Goal: Transaction & Acquisition: Purchase product/service

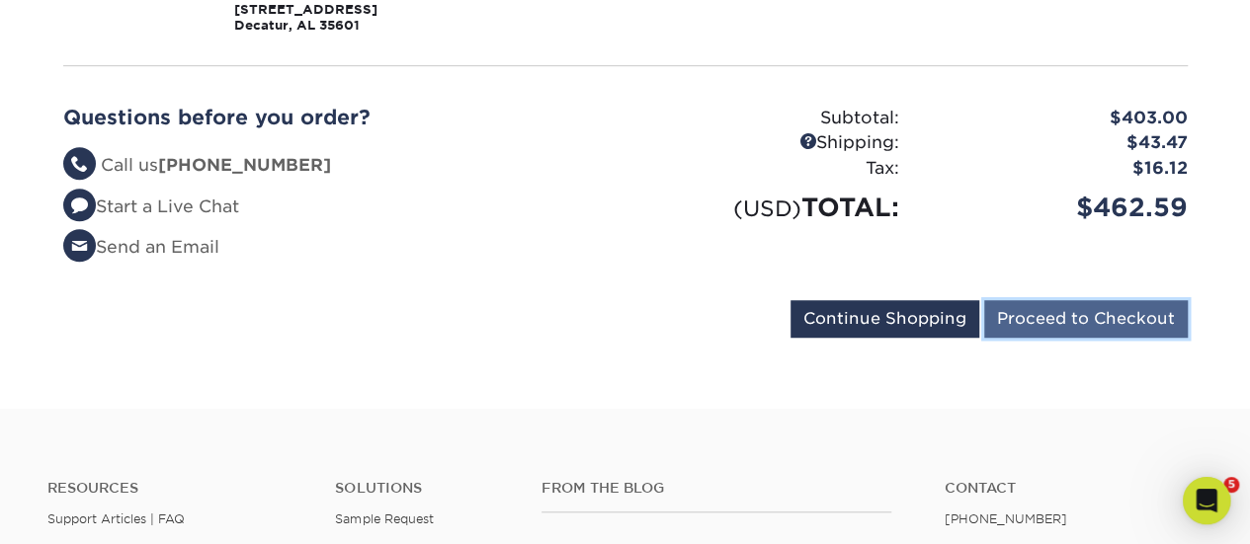
click at [1089, 314] on input "Proceed to Checkout" at bounding box center [1086, 319] width 204 height 38
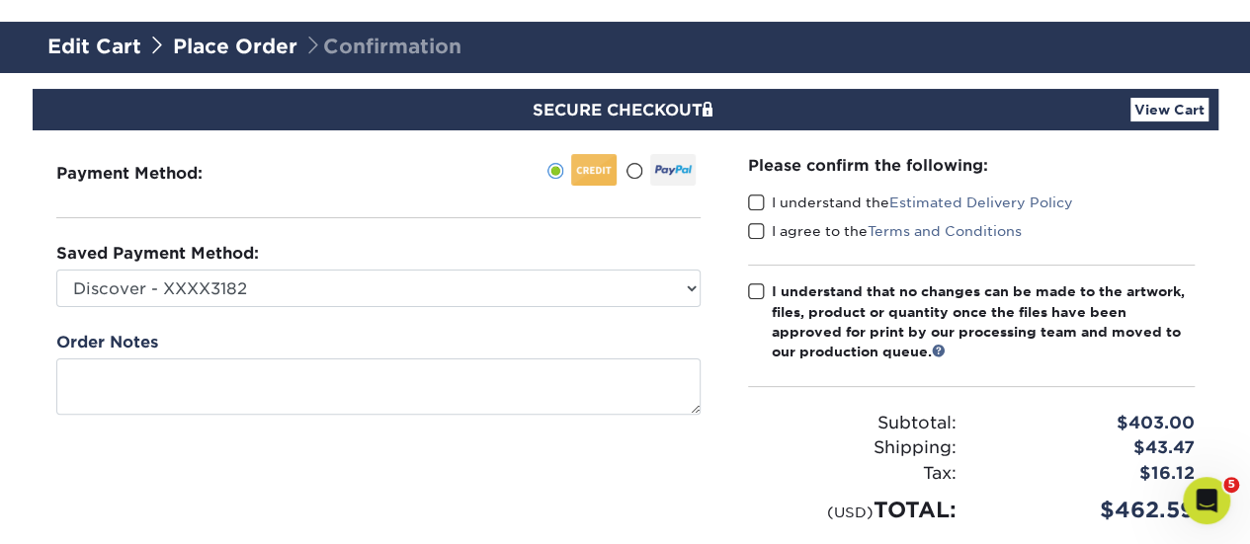
scroll to position [109, 0]
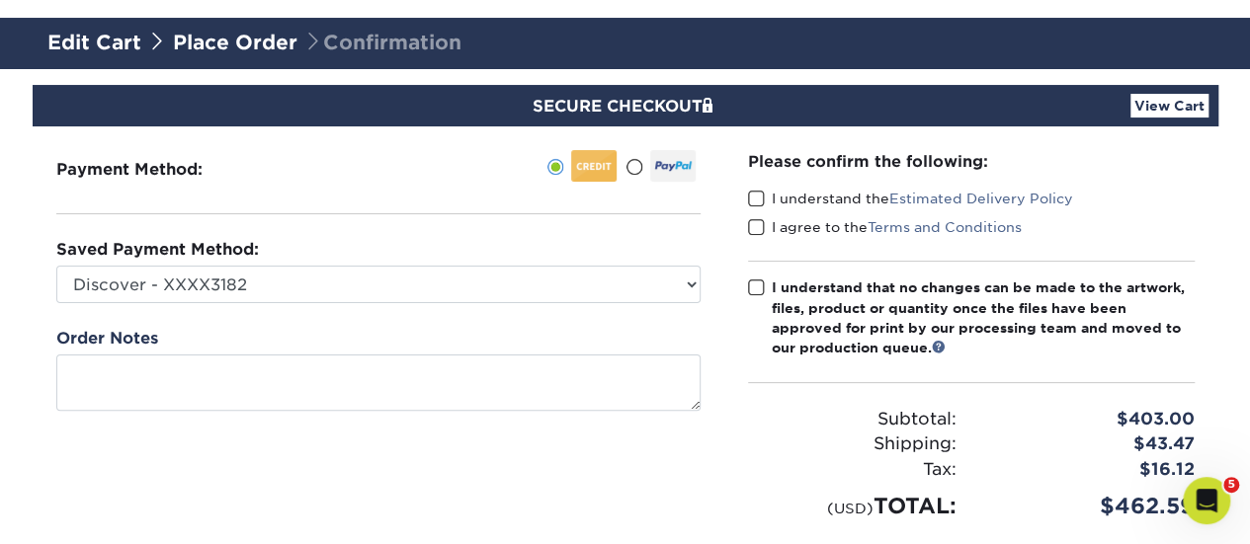
click at [632, 166] on span at bounding box center [633, 167] width 17 height 19
click at [0, 0] on input "radio" at bounding box center [0, 0] width 0 height 0
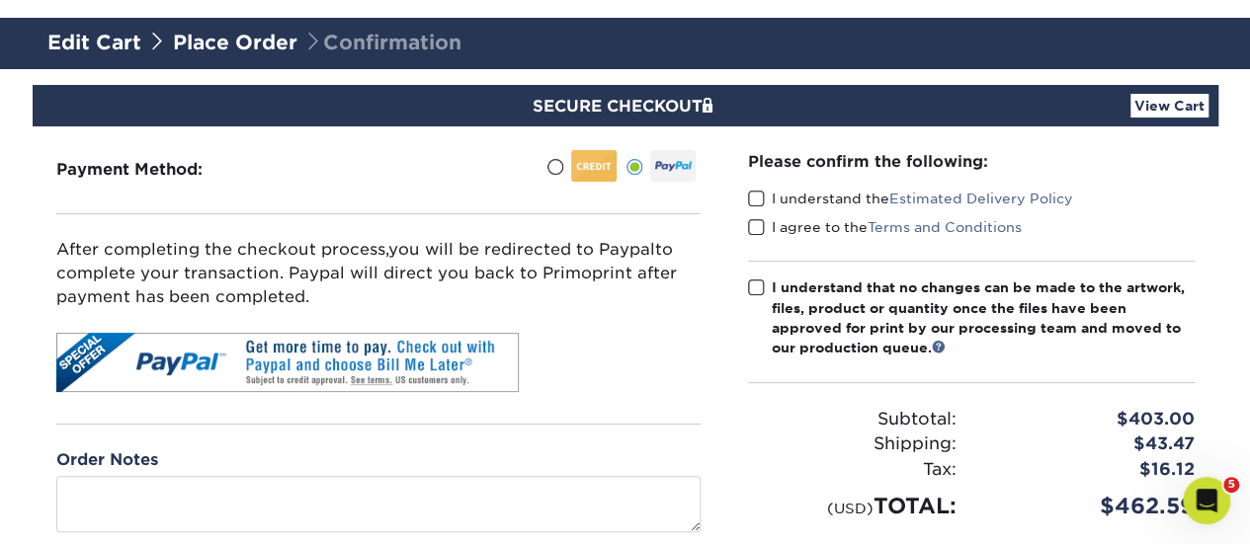
click at [757, 200] on span at bounding box center [756, 199] width 17 height 19
click at [0, 0] on input "I understand the Estimated Delivery Policy" at bounding box center [0, 0] width 0 height 0
click at [755, 227] on span at bounding box center [756, 227] width 17 height 19
click at [0, 0] on input "I agree to the Terms and Conditions" at bounding box center [0, 0] width 0 height 0
click at [753, 292] on span at bounding box center [756, 288] width 17 height 19
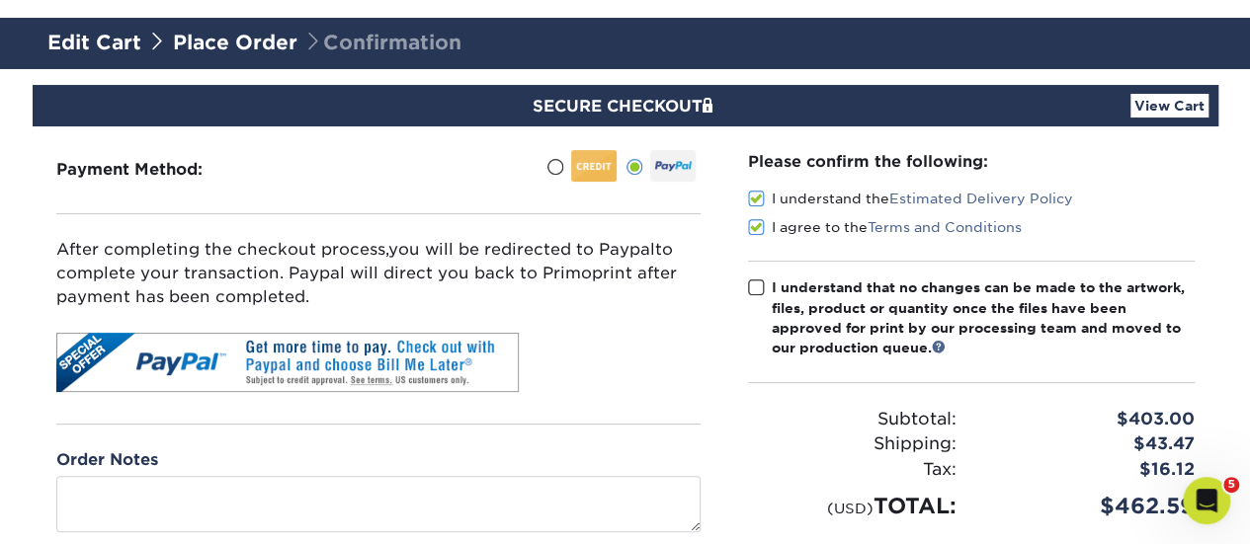
click at [0, 0] on input "I understand that no changes can be made to the artwork, files, product or quan…" at bounding box center [0, 0] width 0 height 0
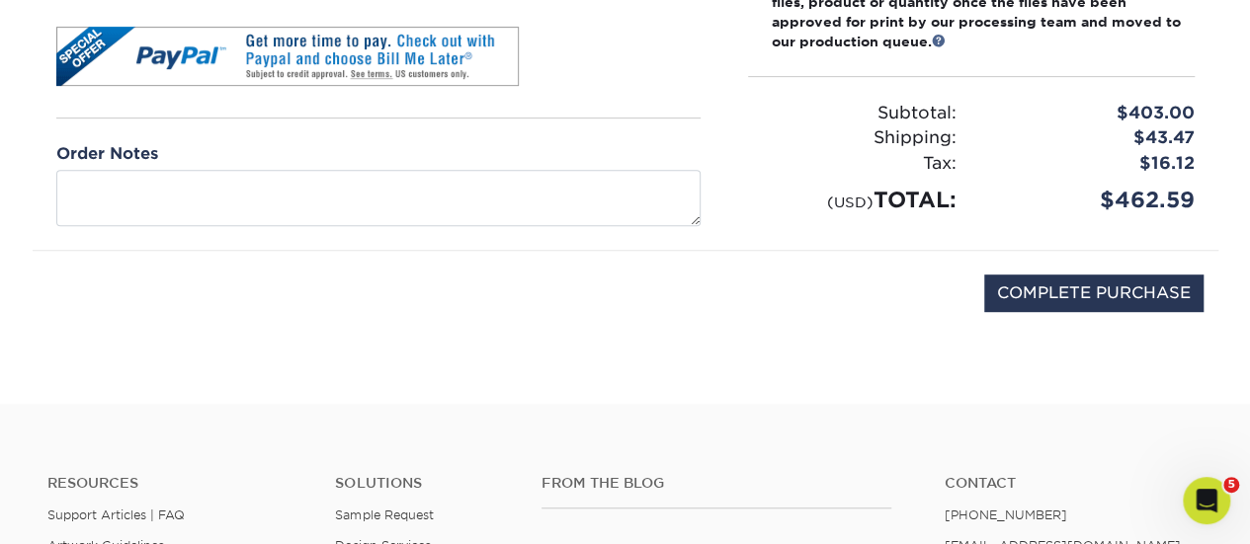
scroll to position [415, 0]
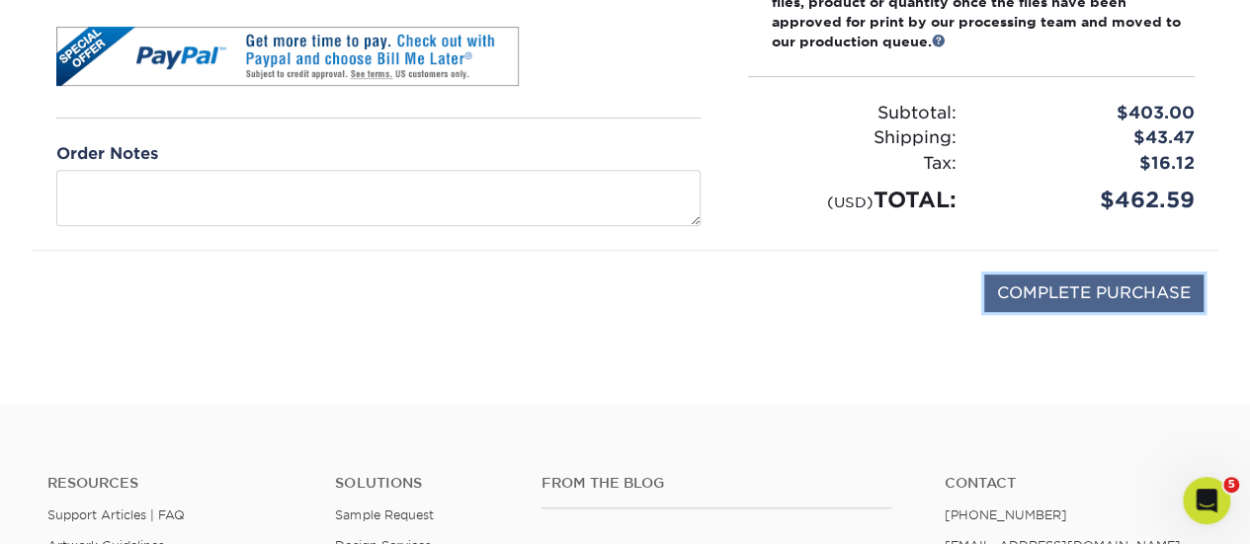
click at [1083, 296] on input "COMPLETE PURCHASE" at bounding box center [1093, 294] width 219 height 38
type input "PROCESSING, PLEASE WAIT..."
